Goal: Task Accomplishment & Management: Use online tool/utility

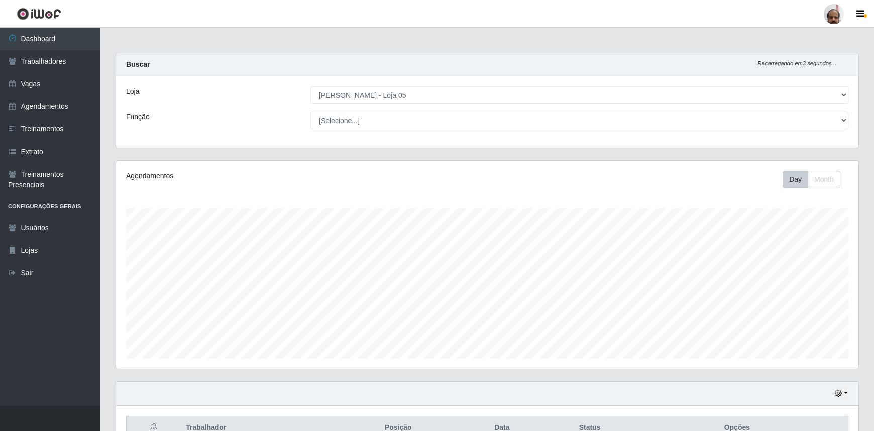
select select "252"
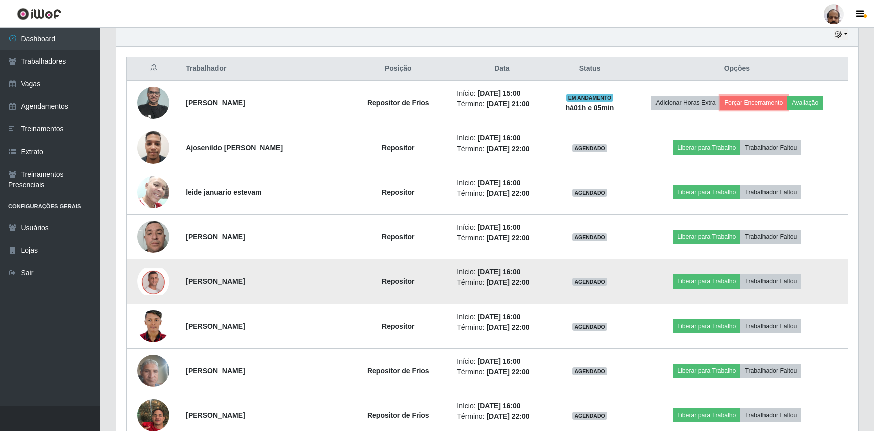
scroll to position [376, 0]
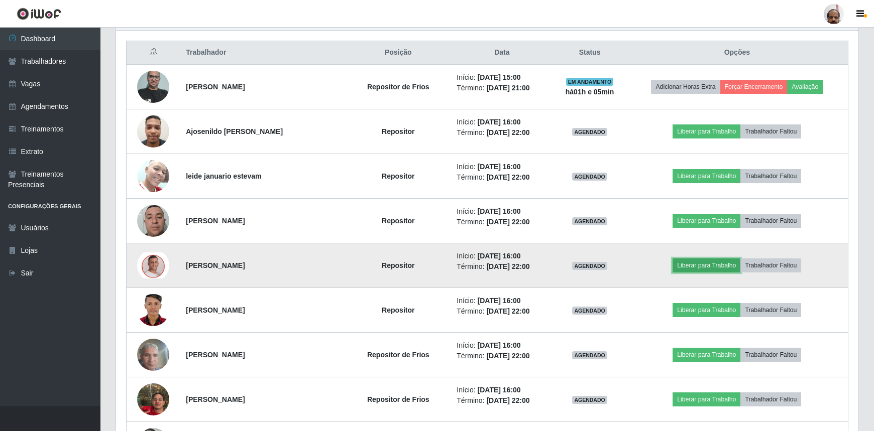
click at [694, 266] on button "Liberar para Trabalho" at bounding box center [706, 266] width 68 height 14
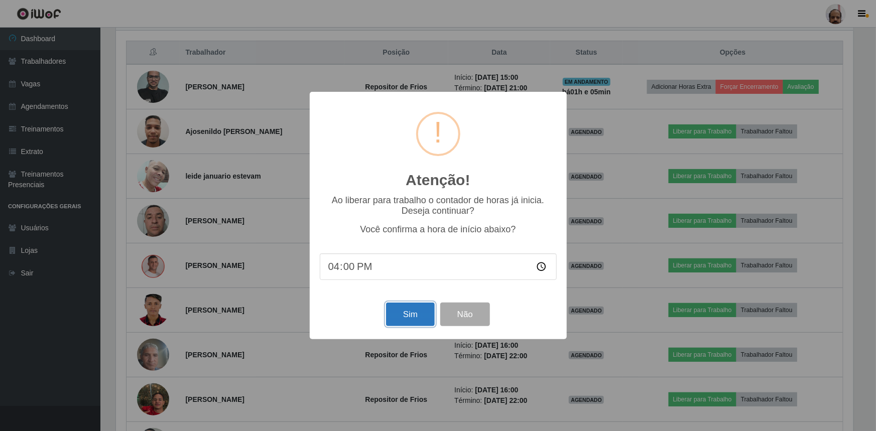
click at [412, 320] on button "Sim" at bounding box center [410, 315] width 49 height 24
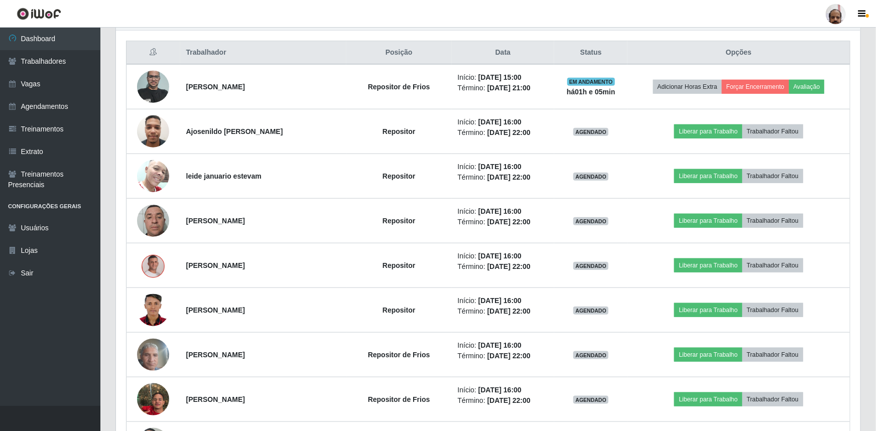
scroll to position [208, 742]
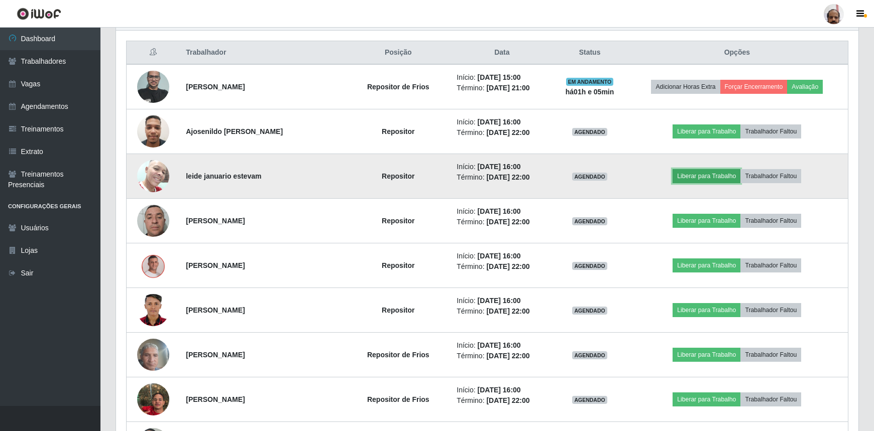
click at [696, 175] on button "Liberar para Trabalho" at bounding box center [706, 176] width 68 height 14
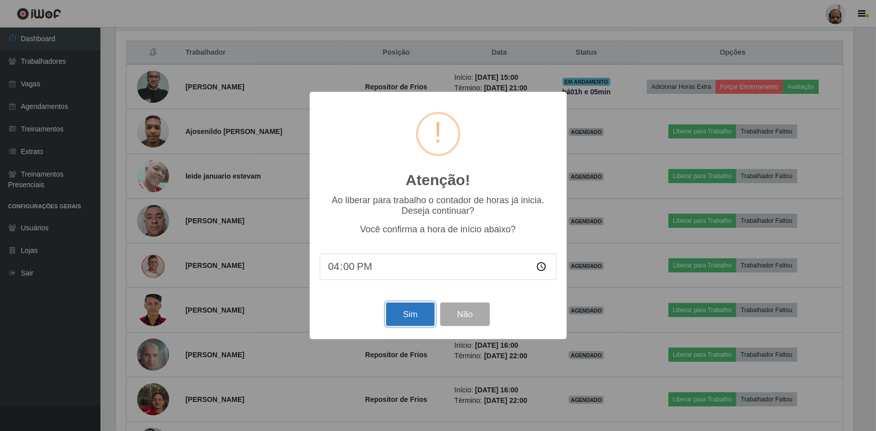
click at [417, 317] on button "Sim" at bounding box center [410, 315] width 49 height 24
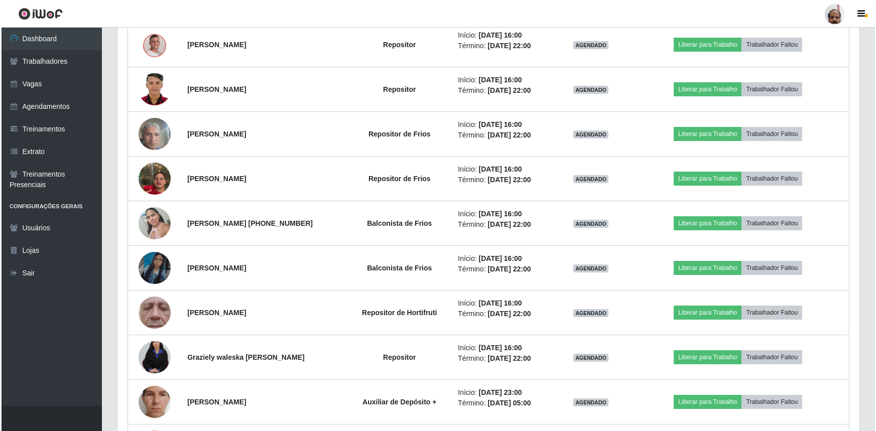
scroll to position [467, 0]
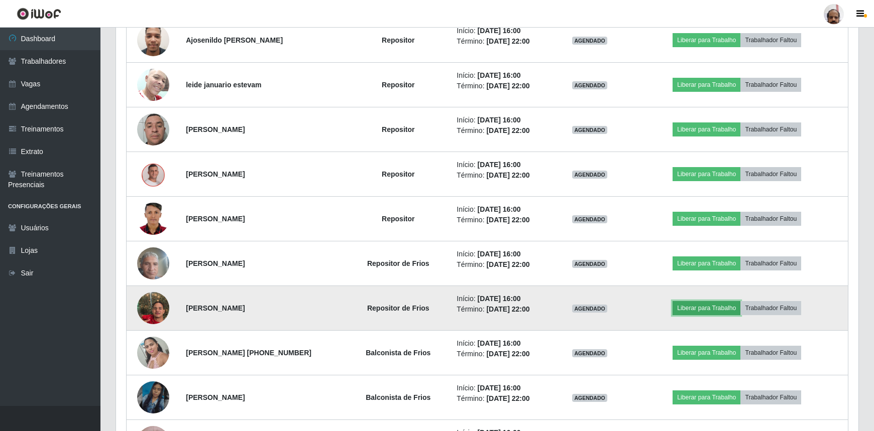
click at [698, 306] on button "Liberar para Trabalho" at bounding box center [706, 308] width 68 height 14
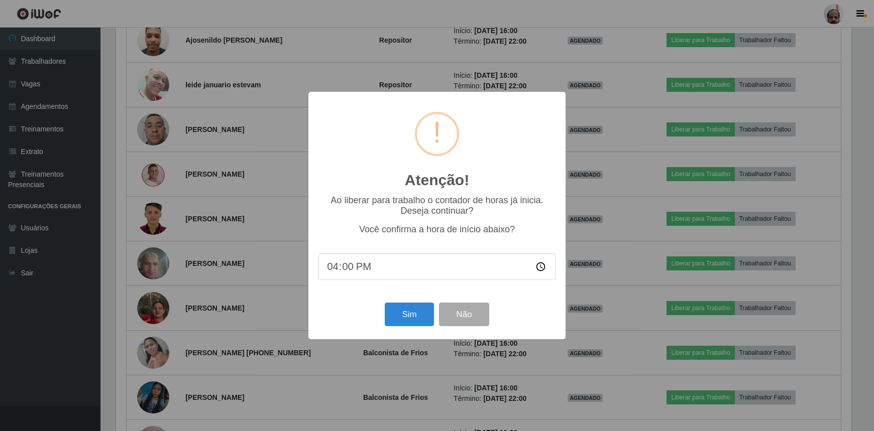
scroll to position [208, 737]
click at [409, 316] on button "Sim" at bounding box center [410, 315] width 49 height 24
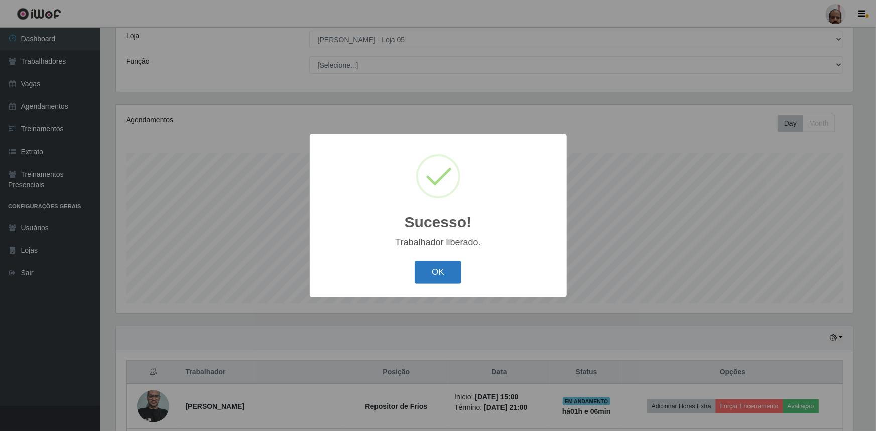
click at [452, 270] on button "OK" at bounding box center [438, 273] width 47 height 24
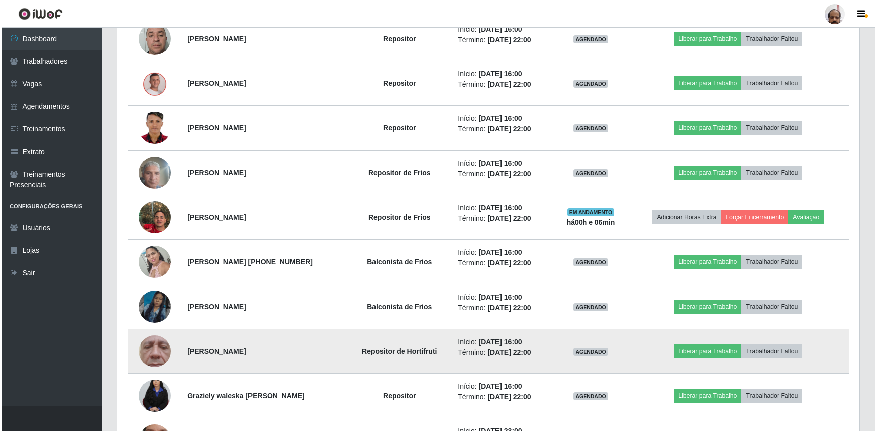
scroll to position [603, 0]
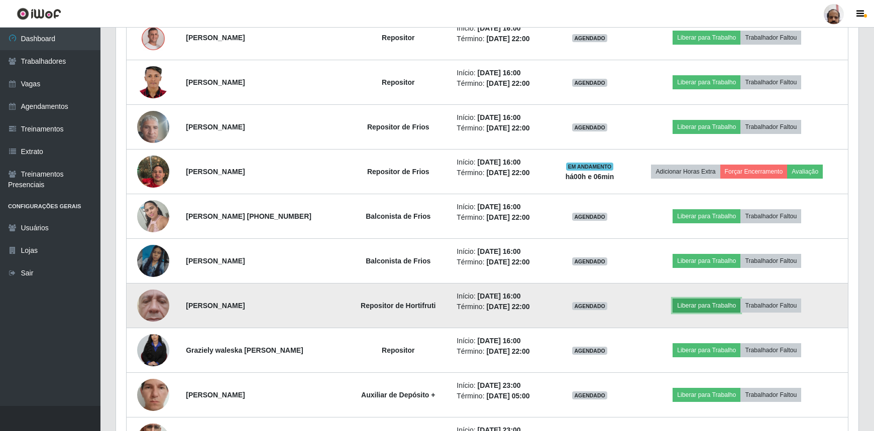
click at [719, 303] on button "Liberar para Trabalho" at bounding box center [706, 306] width 68 height 14
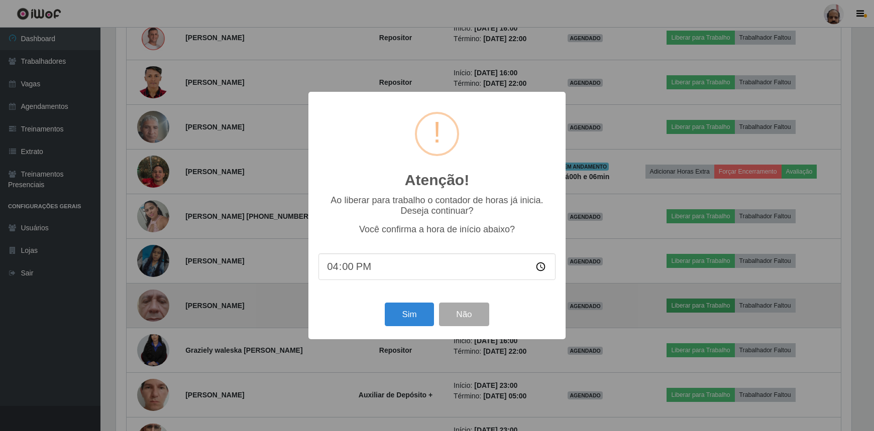
scroll to position [208, 737]
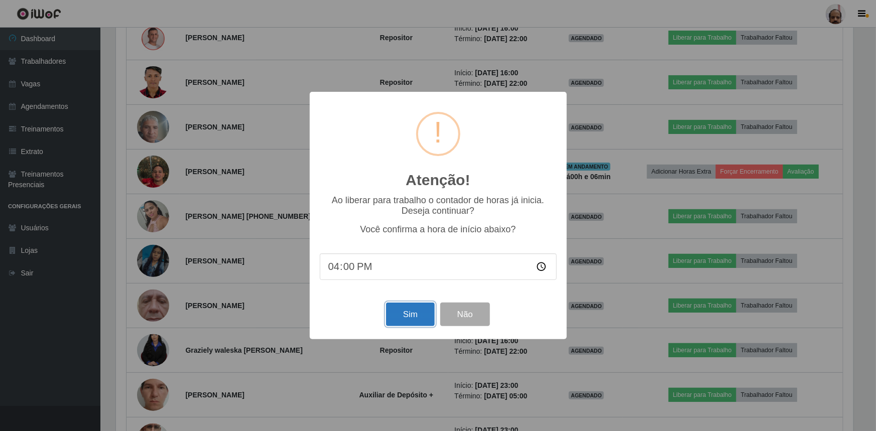
click at [422, 315] on button "Sim" at bounding box center [410, 315] width 49 height 24
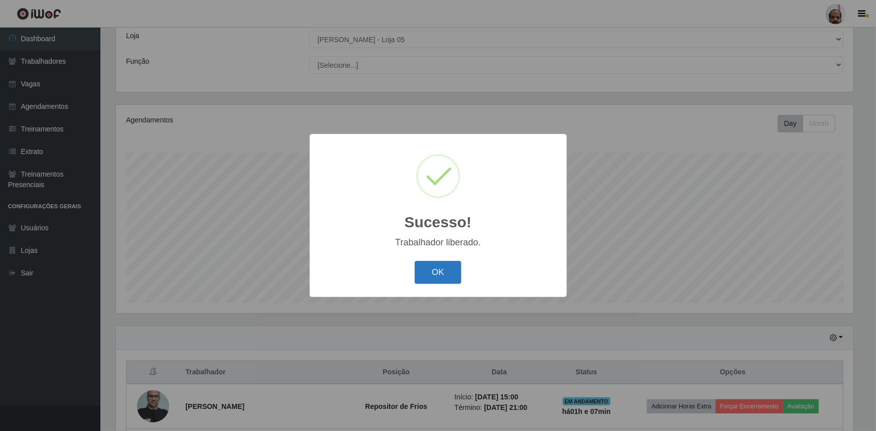
click at [446, 277] on button "OK" at bounding box center [438, 273] width 47 height 24
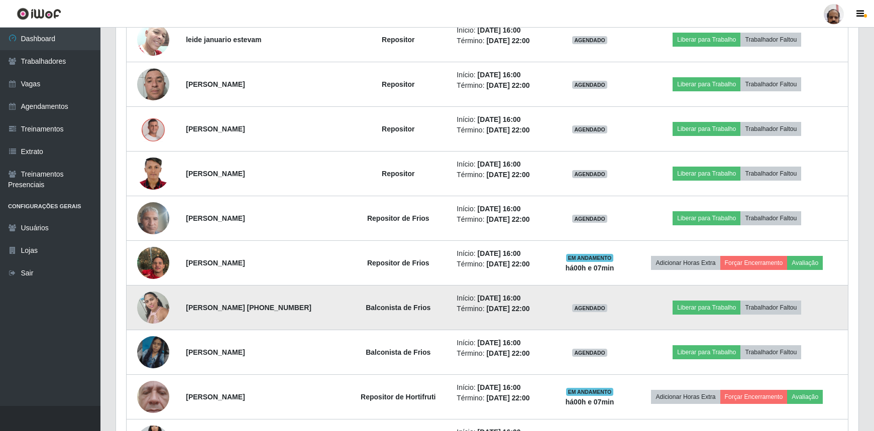
scroll to position [558, 0]
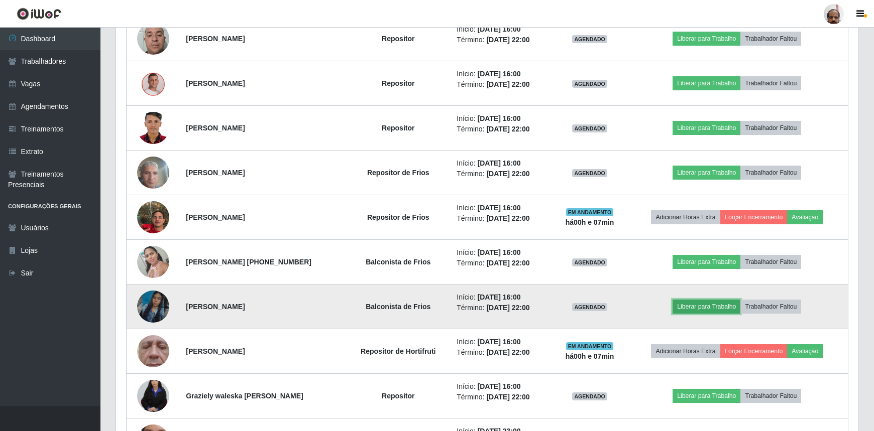
click at [709, 306] on button "Liberar para Trabalho" at bounding box center [706, 307] width 68 height 14
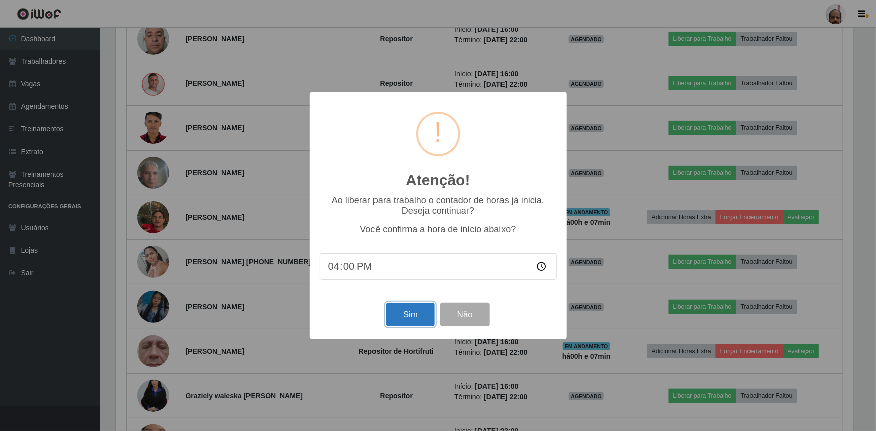
click at [401, 317] on button "Sim" at bounding box center [410, 315] width 49 height 24
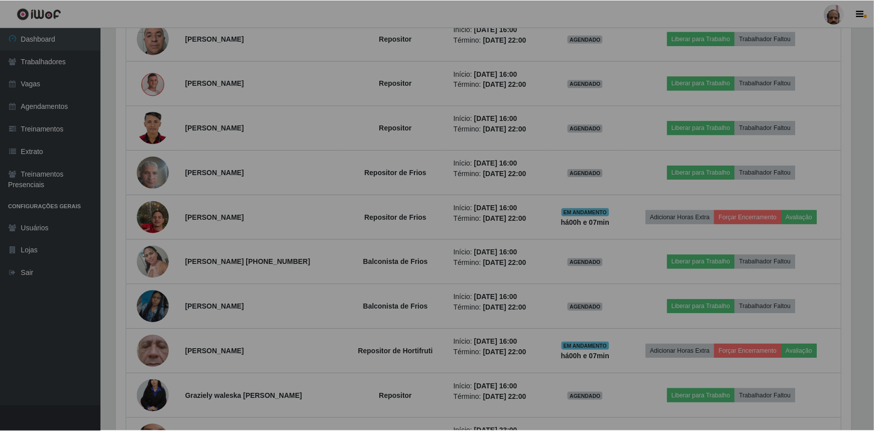
scroll to position [0, 0]
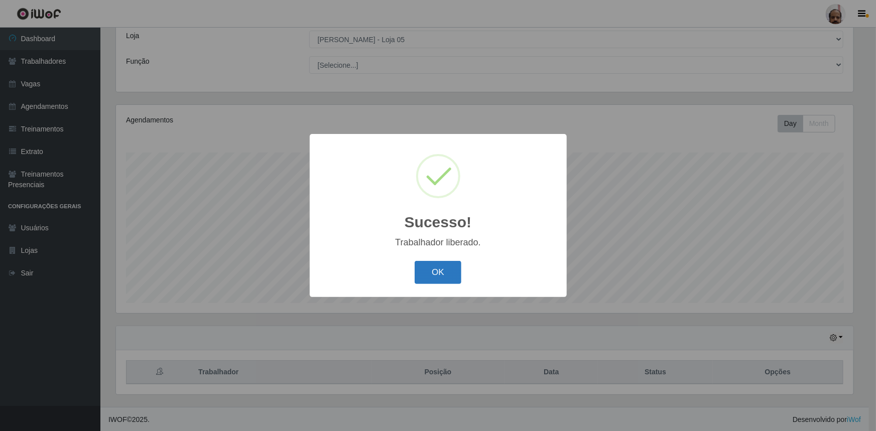
click at [434, 276] on button "OK" at bounding box center [438, 273] width 47 height 24
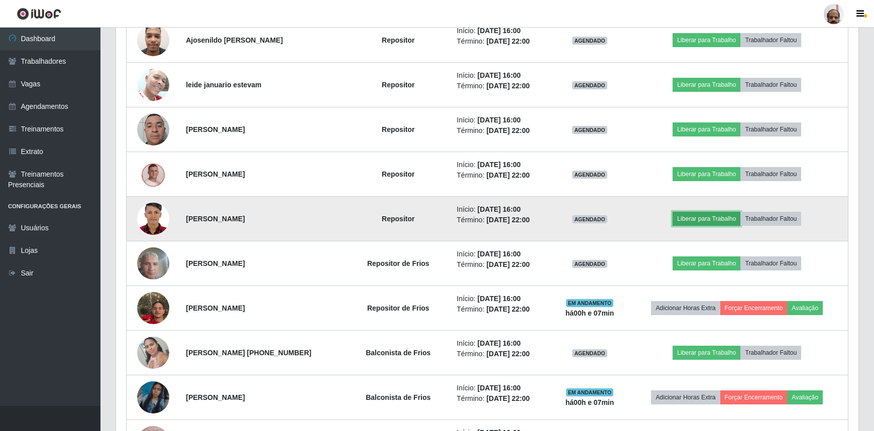
click at [704, 219] on button "Liberar para Trabalho" at bounding box center [706, 219] width 68 height 14
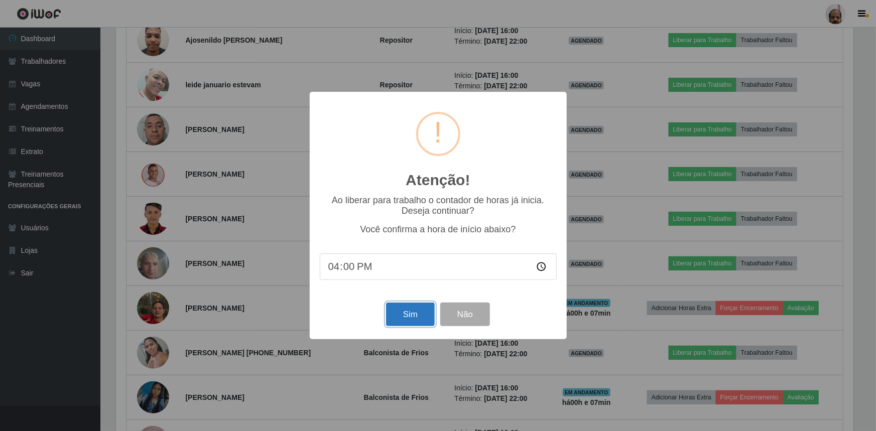
click at [418, 316] on button "Sim" at bounding box center [410, 315] width 49 height 24
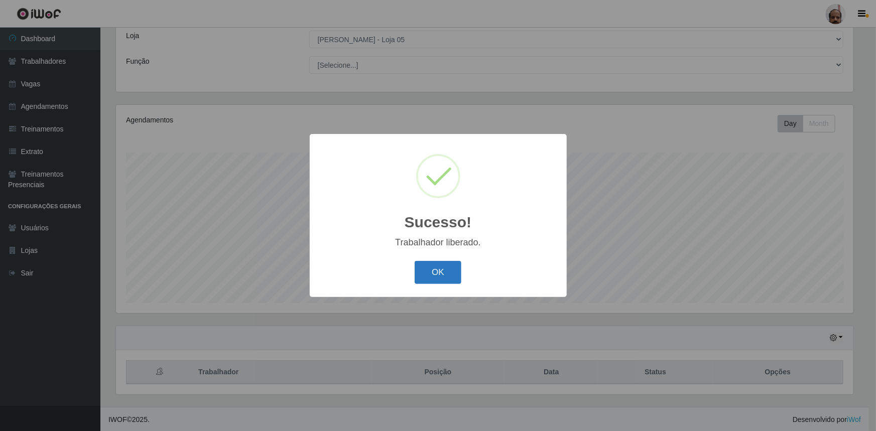
click at [440, 272] on button "OK" at bounding box center [438, 273] width 47 height 24
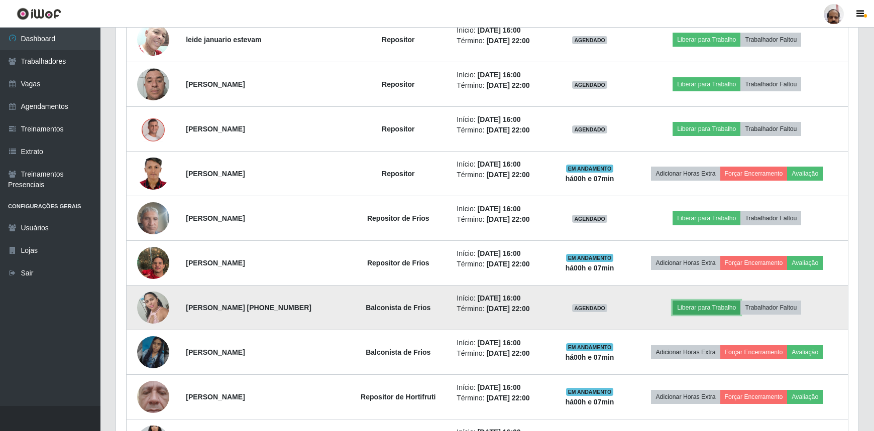
click at [707, 308] on button "Liberar para Trabalho" at bounding box center [706, 308] width 68 height 14
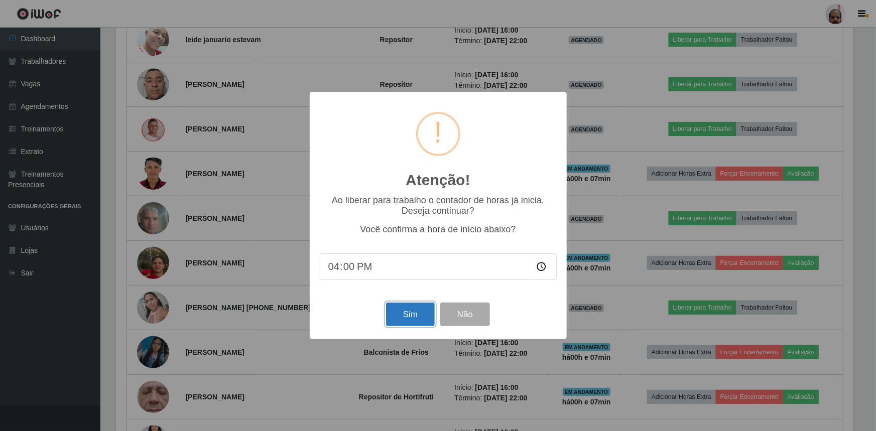
click at [415, 321] on button "Sim" at bounding box center [410, 315] width 49 height 24
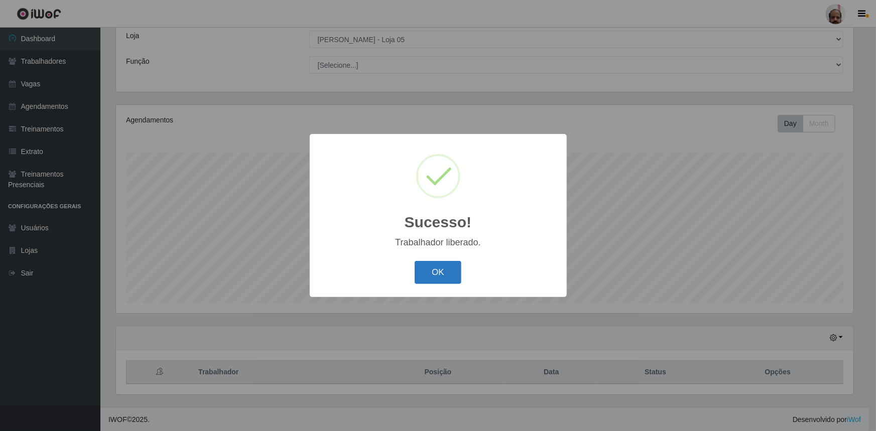
click at [417, 274] on button "OK" at bounding box center [438, 273] width 47 height 24
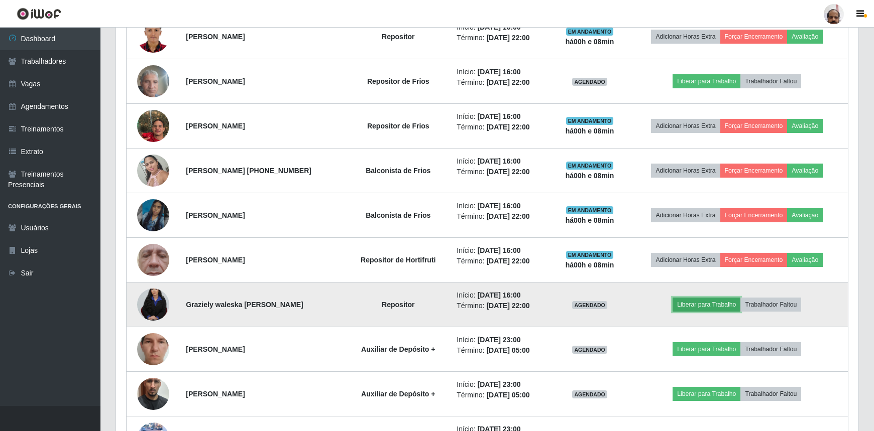
click at [707, 306] on button "Liberar para Trabalho" at bounding box center [706, 305] width 68 height 14
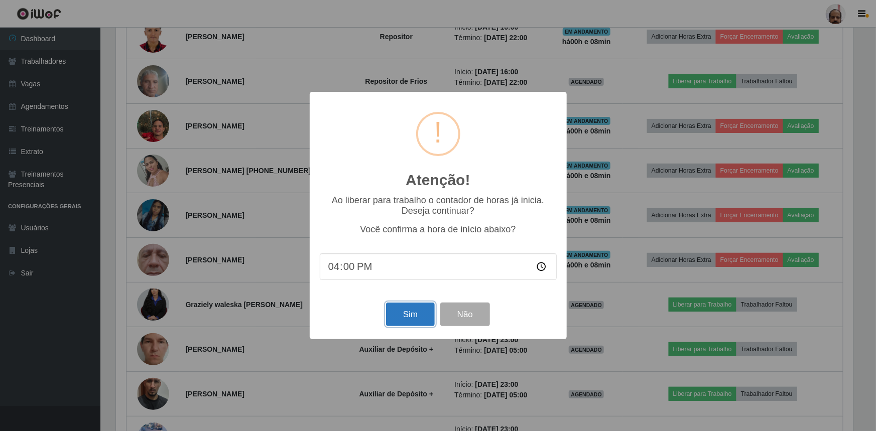
click at [411, 318] on button "Sim" at bounding box center [410, 315] width 49 height 24
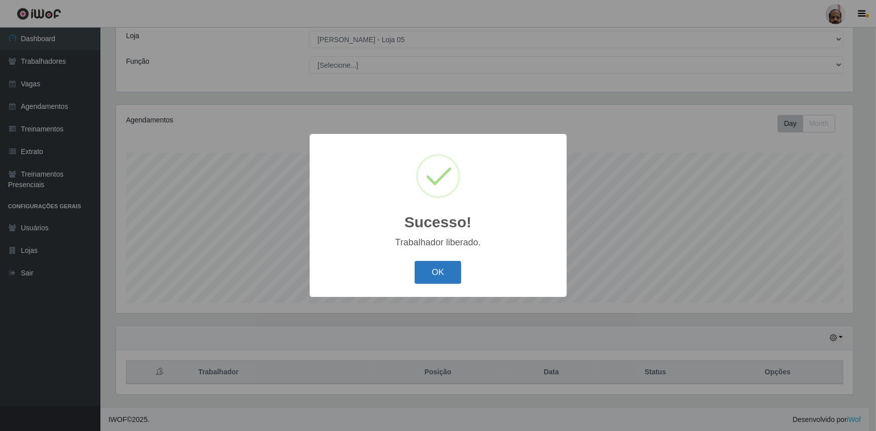
click at [433, 274] on button "OK" at bounding box center [438, 273] width 47 height 24
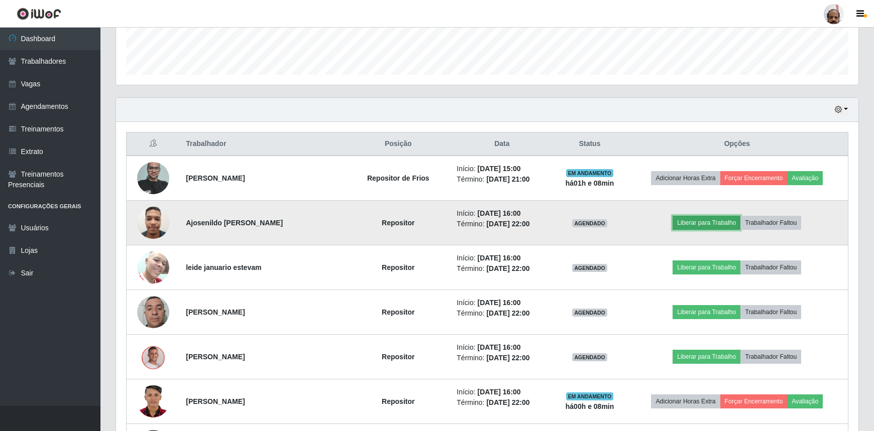
click at [702, 223] on button "Liberar para Trabalho" at bounding box center [706, 223] width 68 height 14
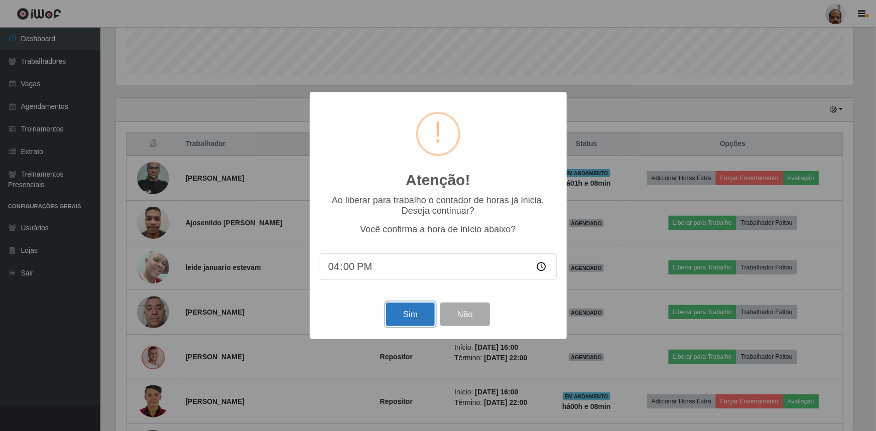
click at [402, 317] on button "Sim" at bounding box center [410, 315] width 49 height 24
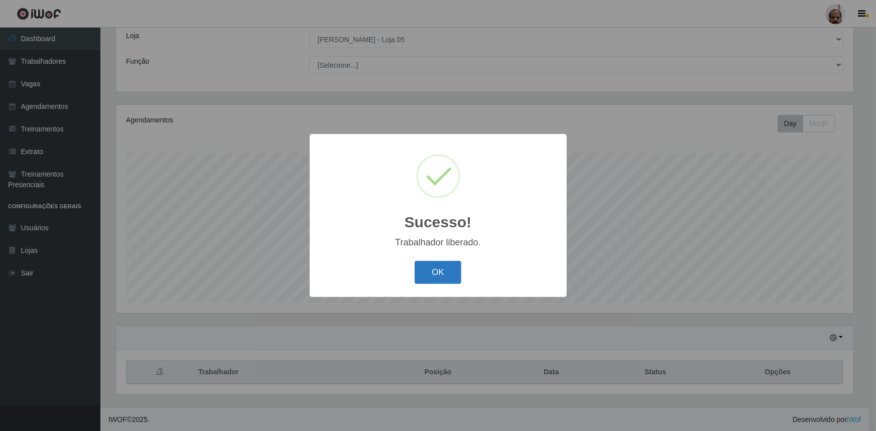
click at [453, 275] on button "OK" at bounding box center [438, 273] width 47 height 24
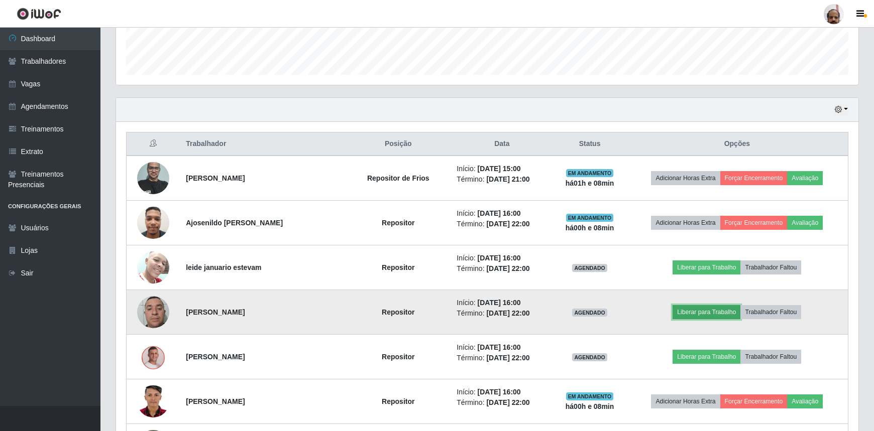
click at [705, 310] on button "Liberar para Trabalho" at bounding box center [706, 312] width 68 height 14
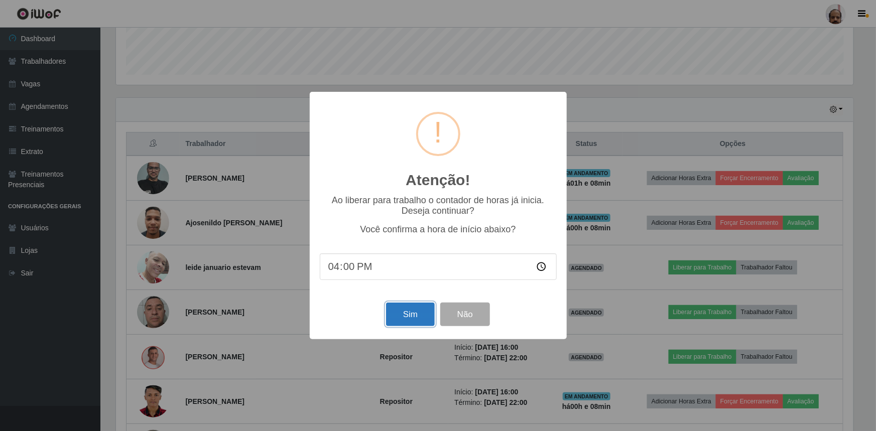
click at [416, 318] on button "Sim" at bounding box center [410, 315] width 49 height 24
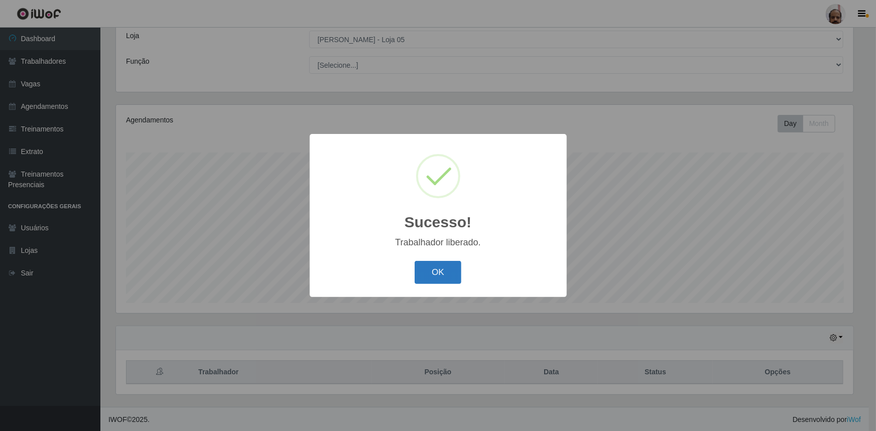
click at [425, 276] on button "OK" at bounding box center [438, 273] width 47 height 24
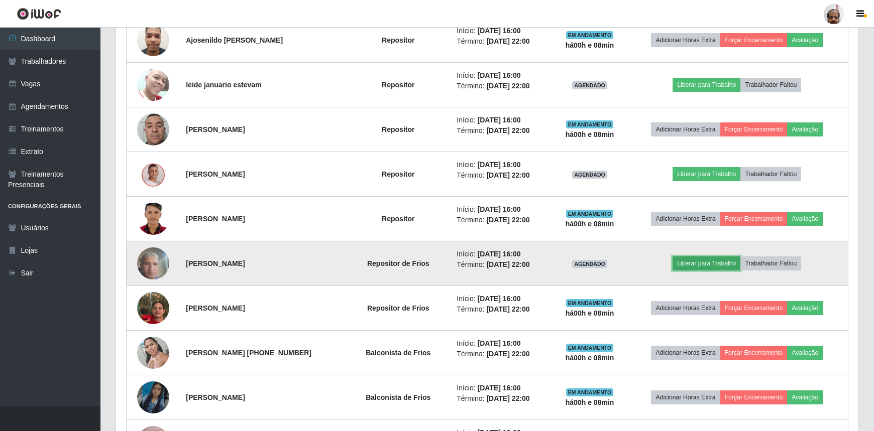
click at [714, 262] on button "Liberar para Trabalho" at bounding box center [706, 264] width 68 height 14
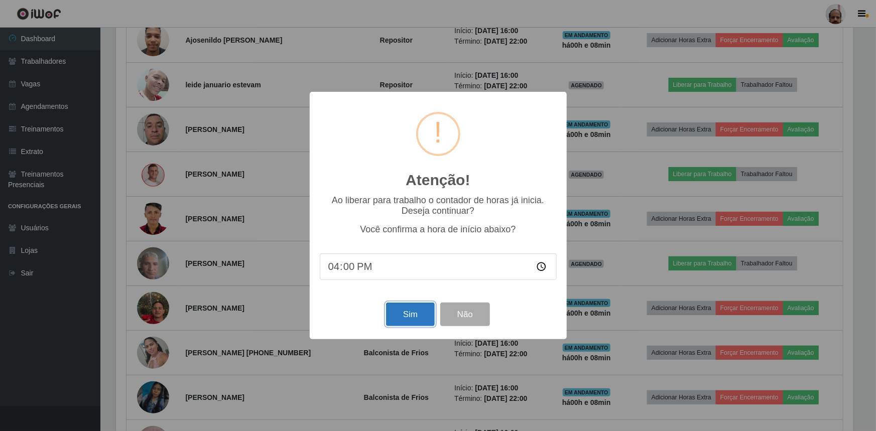
click at [415, 318] on button "Sim" at bounding box center [410, 315] width 49 height 24
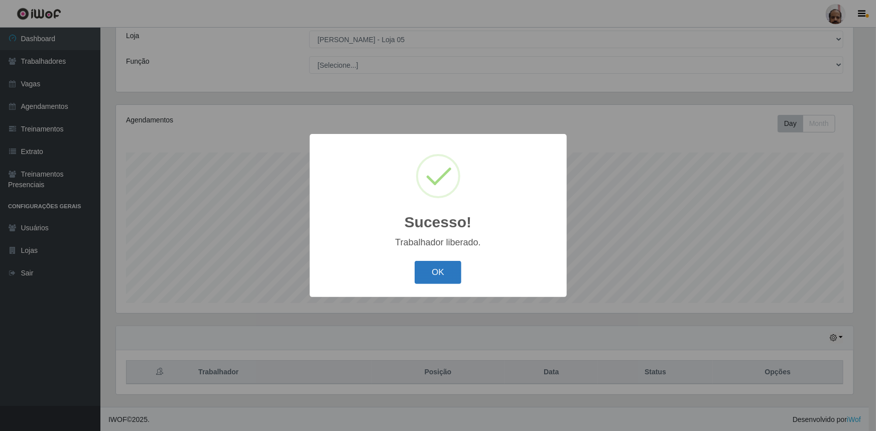
click at [448, 274] on button "OK" at bounding box center [438, 273] width 47 height 24
